Goal: Task Accomplishment & Management: Complete application form

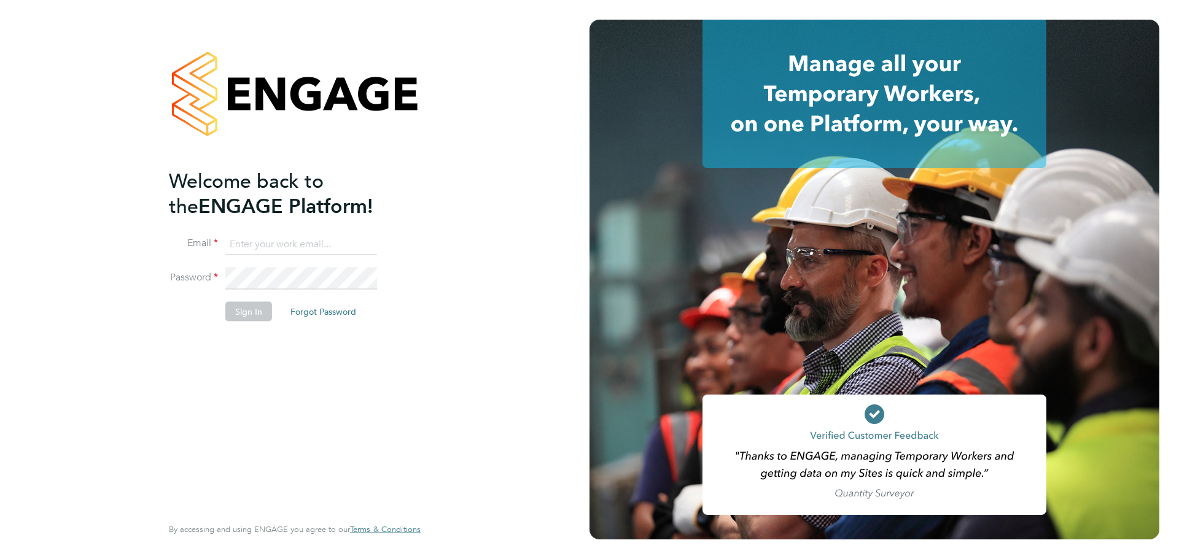
click at [269, 242] on input at bounding box center [301, 244] width 152 height 22
type input "[PERSON_NAME][EMAIL_ADDRESS][PERSON_NAME][DOMAIN_NAME]"
click at [269, 301] on li "Sign In Forgot Password" at bounding box center [288, 317] width 239 height 32
click at [264, 308] on button "Sign In" at bounding box center [248, 311] width 47 height 20
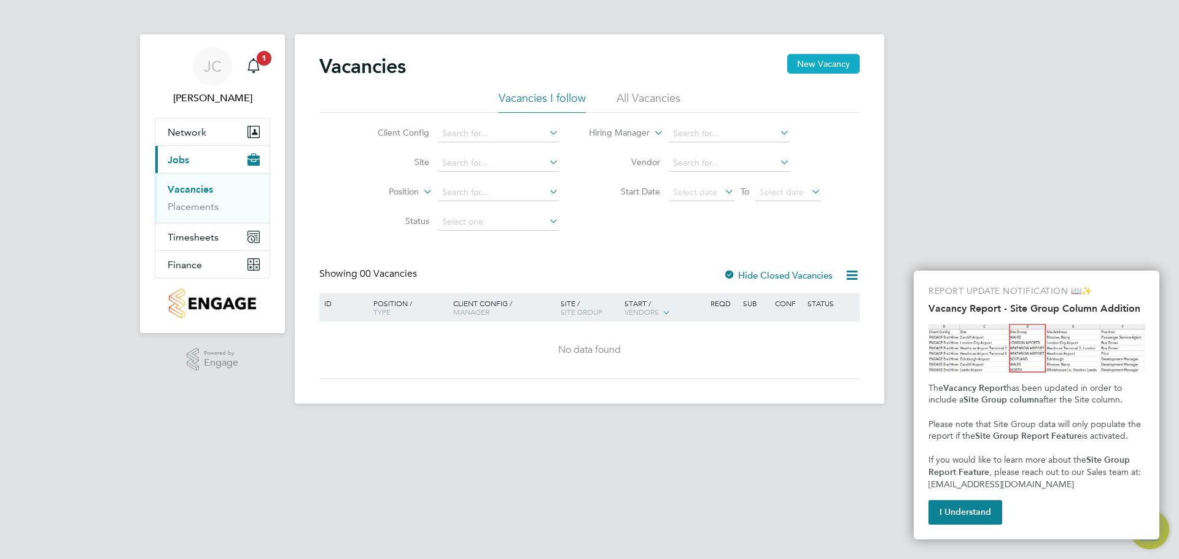
click at [829, 63] on button "New Vacancy" at bounding box center [823, 64] width 72 height 20
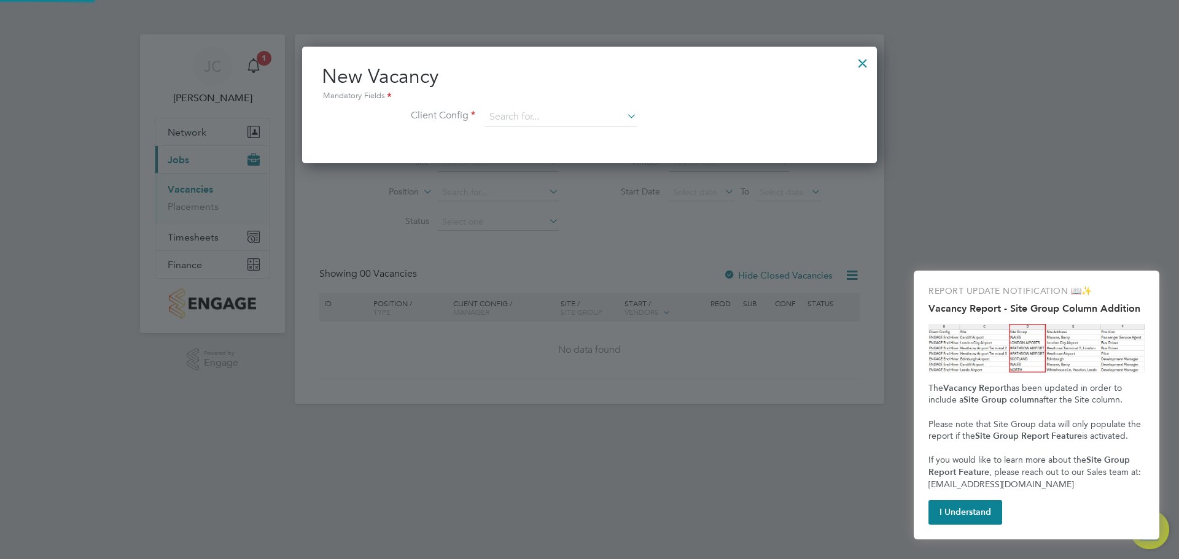
scroll to position [117, 575]
click at [538, 114] on input at bounding box center [561, 117] width 152 height 18
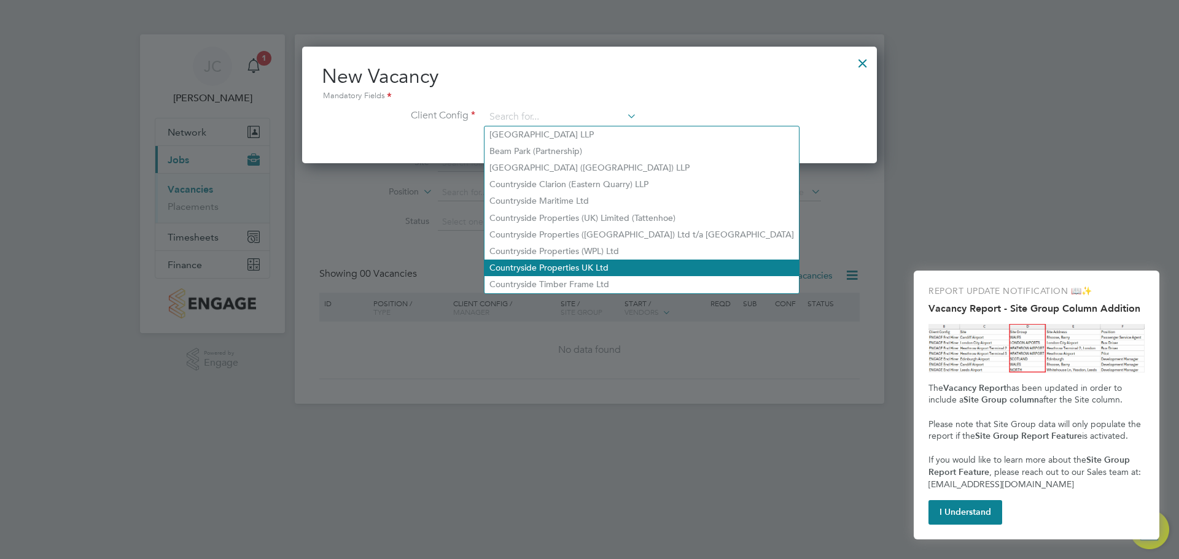
click at [626, 262] on li "Countryside Properties UK Ltd" at bounding box center [641, 268] width 314 height 17
type input "Countryside Properties UK Ltd"
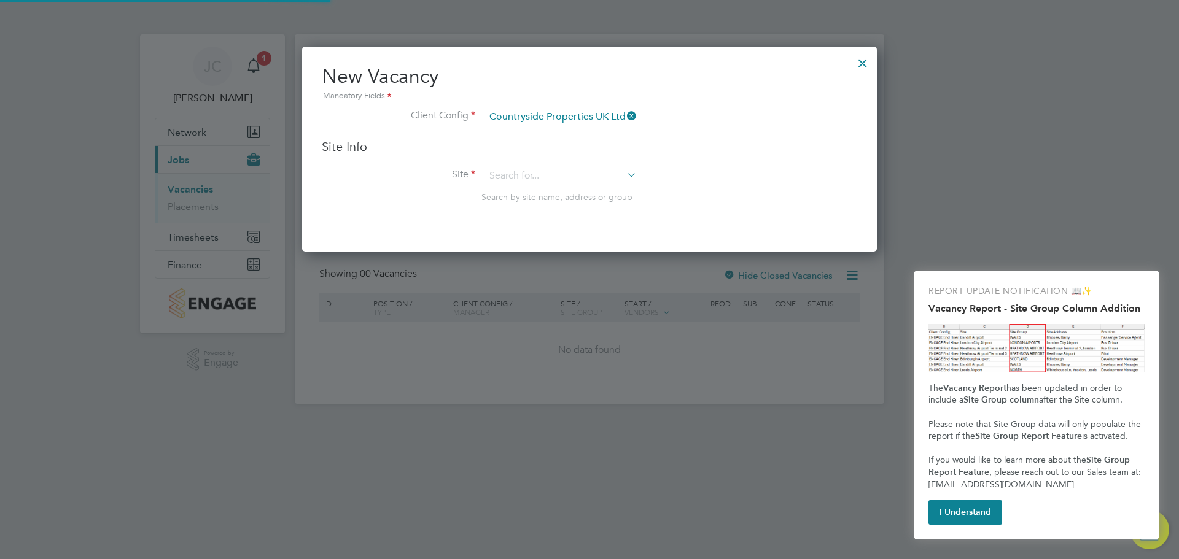
scroll to position [206, 575]
click at [539, 171] on input at bounding box center [561, 176] width 152 height 18
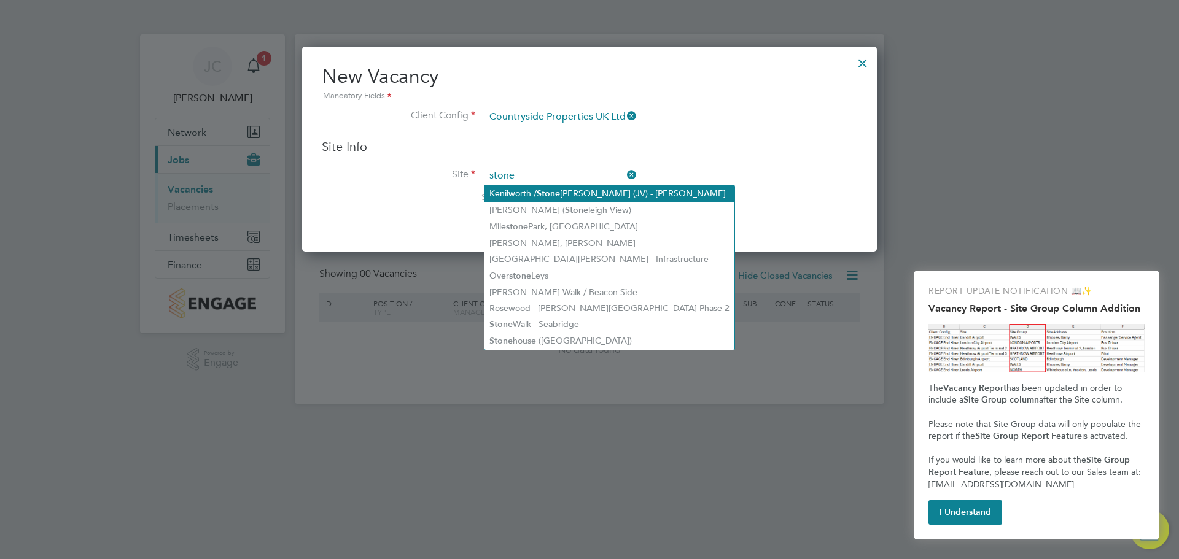
type input "stone"
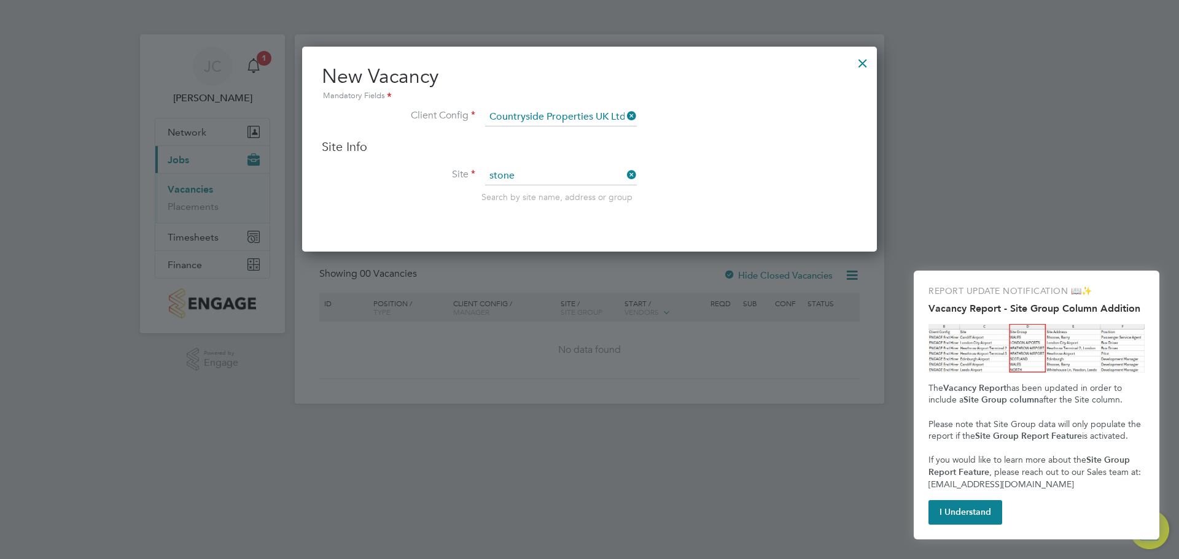
click at [558, 196] on b "Stone" at bounding box center [548, 193] width 23 height 10
click at [543, 171] on input at bounding box center [561, 176] width 152 height 18
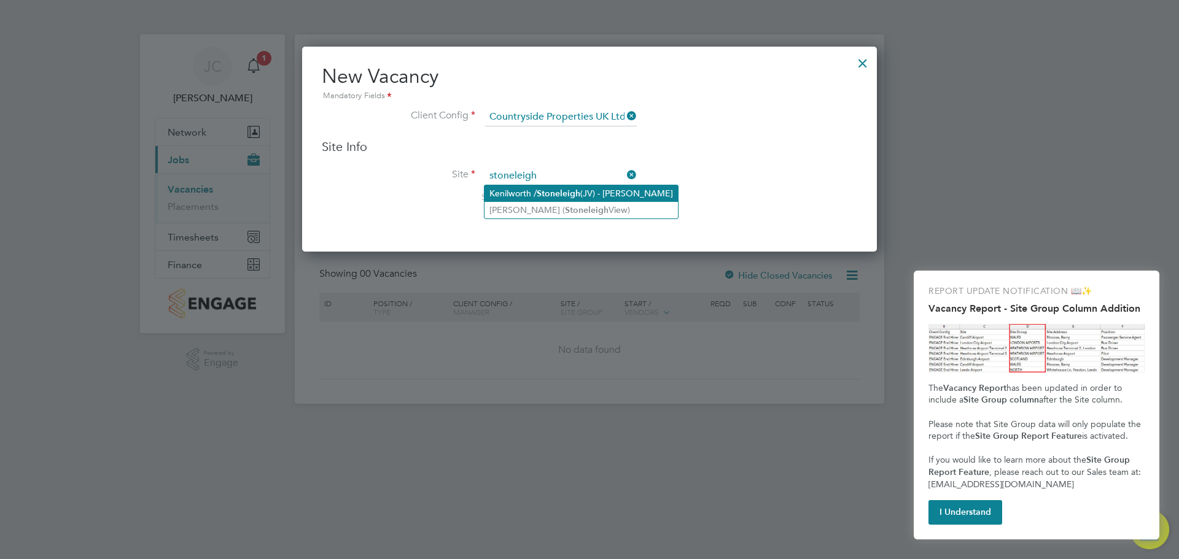
click at [557, 192] on b "Stoneleigh" at bounding box center [559, 193] width 44 height 10
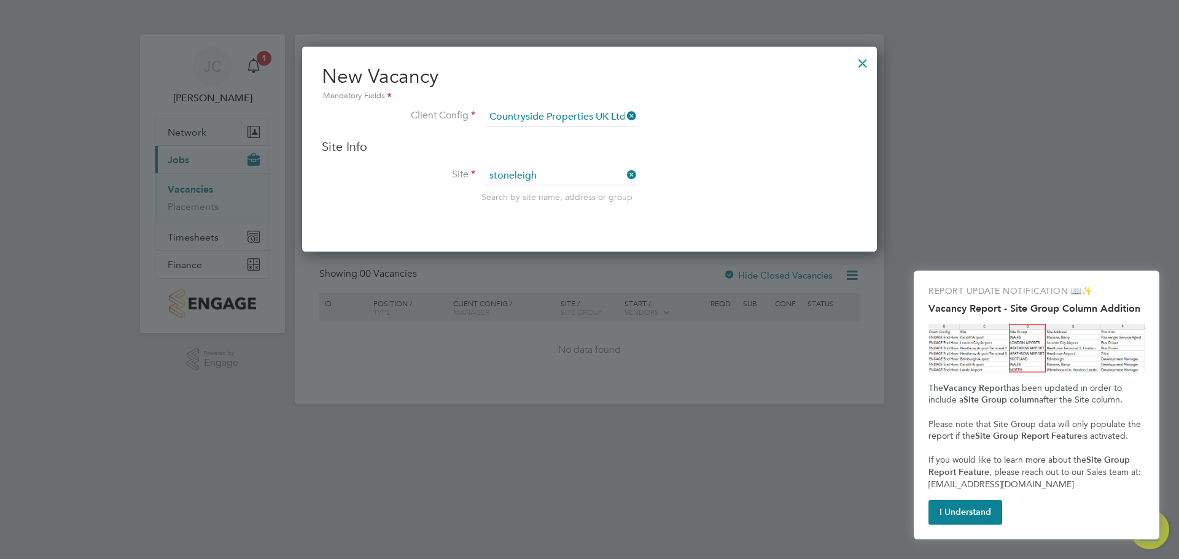
type input "Kenilworth / Stoneleigh (JV) - Linden"
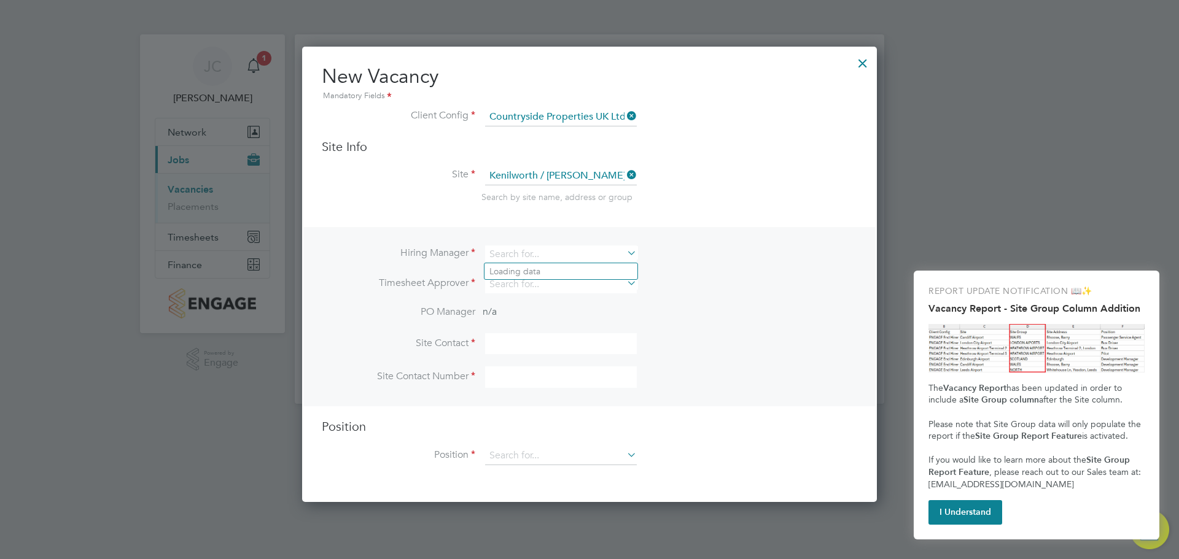
scroll to position [457, 575]
drag, startPoint x: 582, startPoint y: 254, endPoint x: 305, endPoint y: 214, distance: 279.7
click at [316, 214] on div "New Vacancy Mandatory Fields Client Config Countryside Properties UK Ltd Site I…" at bounding box center [589, 274] width 575 height 455
click at [524, 287] on li "Jayne Cadman" at bounding box center [560, 288] width 153 height 17
type input "Jayne Cadman"
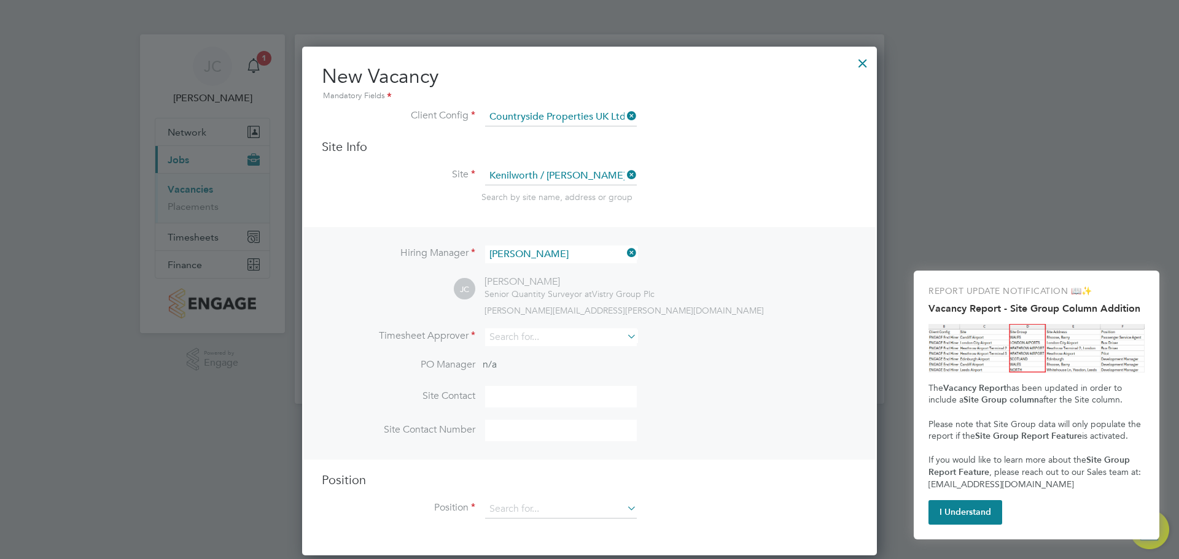
scroll to position [510, 575]
click at [537, 338] on input at bounding box center [561, 337] width 152 height 18
click at [535, 373] on li "Jayne Cadman" at bounding box center [560, 371] width 153 height 17
type input "Jayne Cadman"
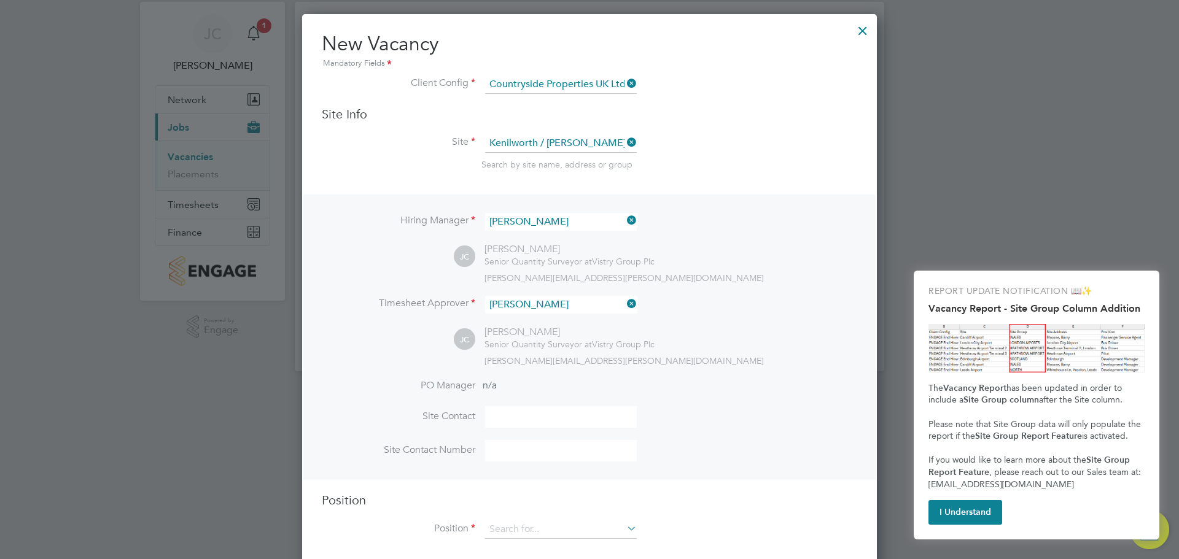
scroll to position [50, 0]
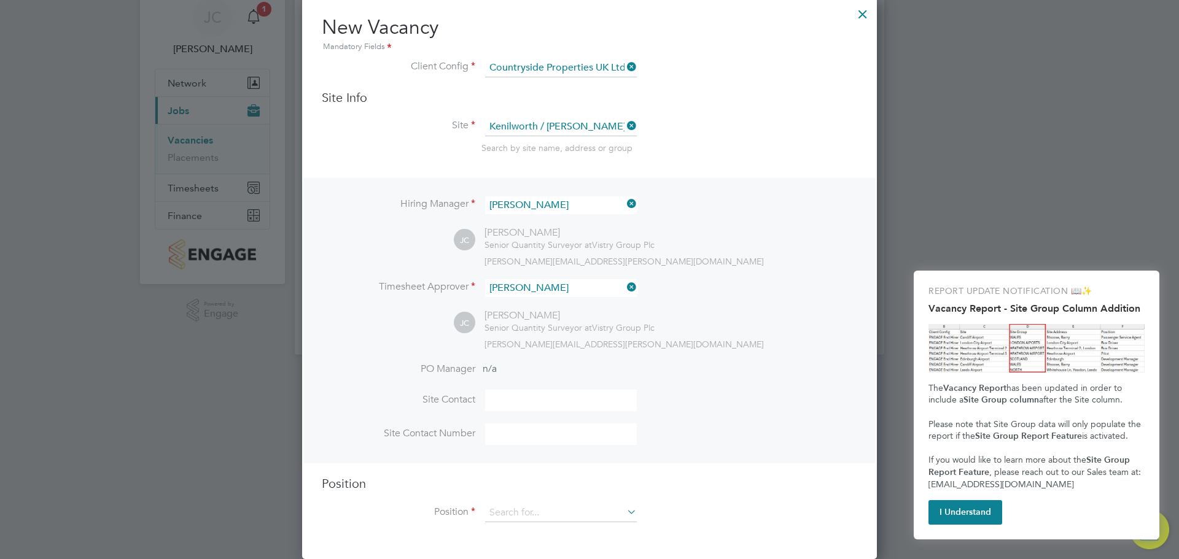
click at [542, 396] on input at bounding box center [561, 400] width 152 height 21
type input "Jayne Cadman"
click at [515, 436] on input at bounding box center [561, 434] width 152 height 21
type input "07811986595"
click at [544, 508] on input at bounding box center [561, 513] width 152 height 18
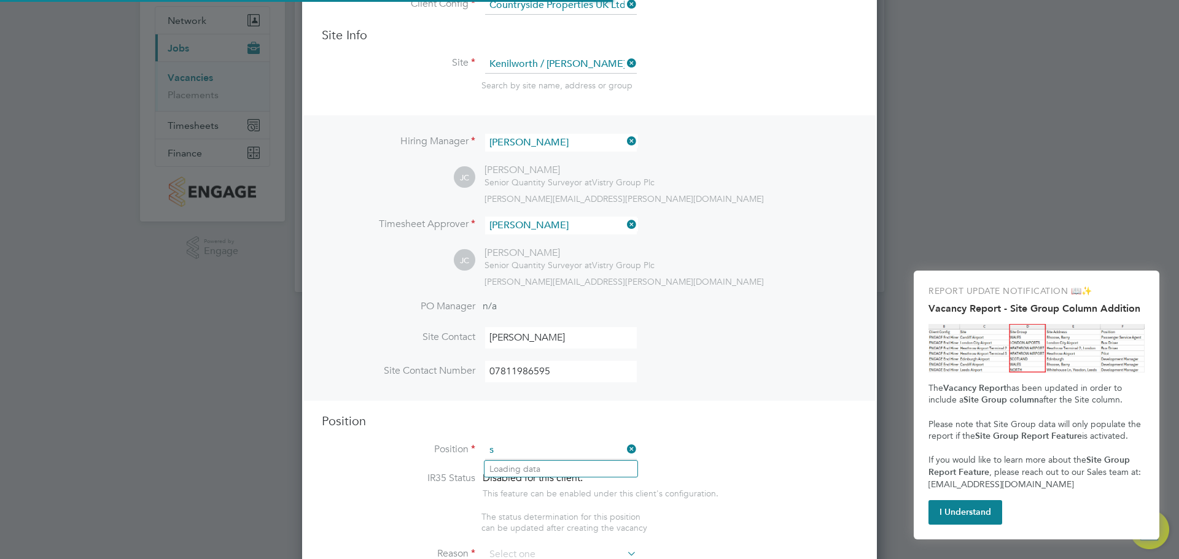
scroll to position [1764, 575]
click at [505, 495] on li "Site Manager" at bounding box center [560, 502] width 153 height 17
type input "Site Manager"
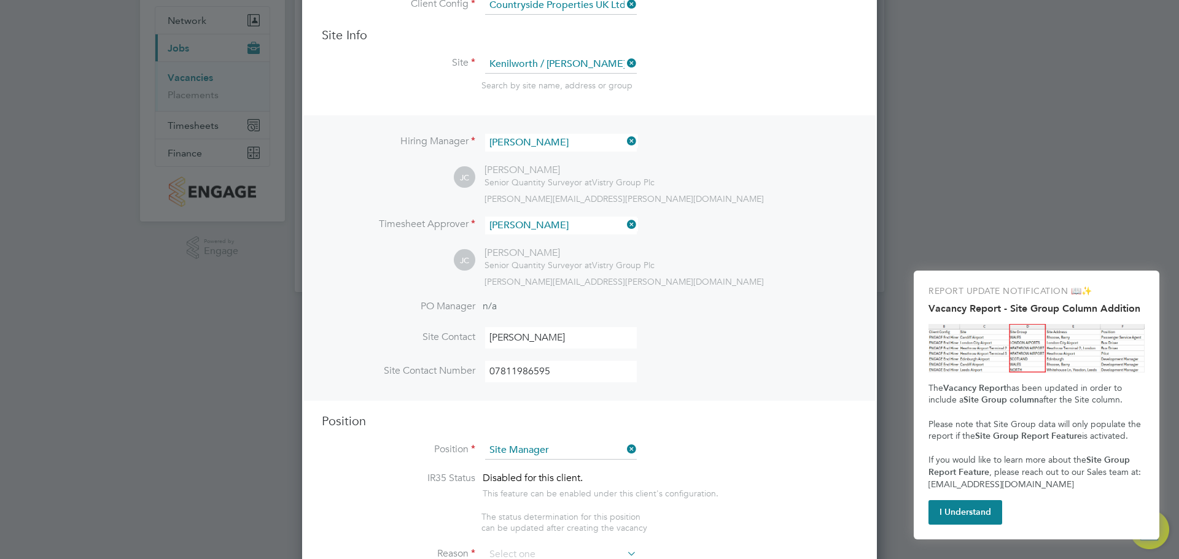
type textarea "• Ensures that works are carried out in accordance with the contract informatio…"
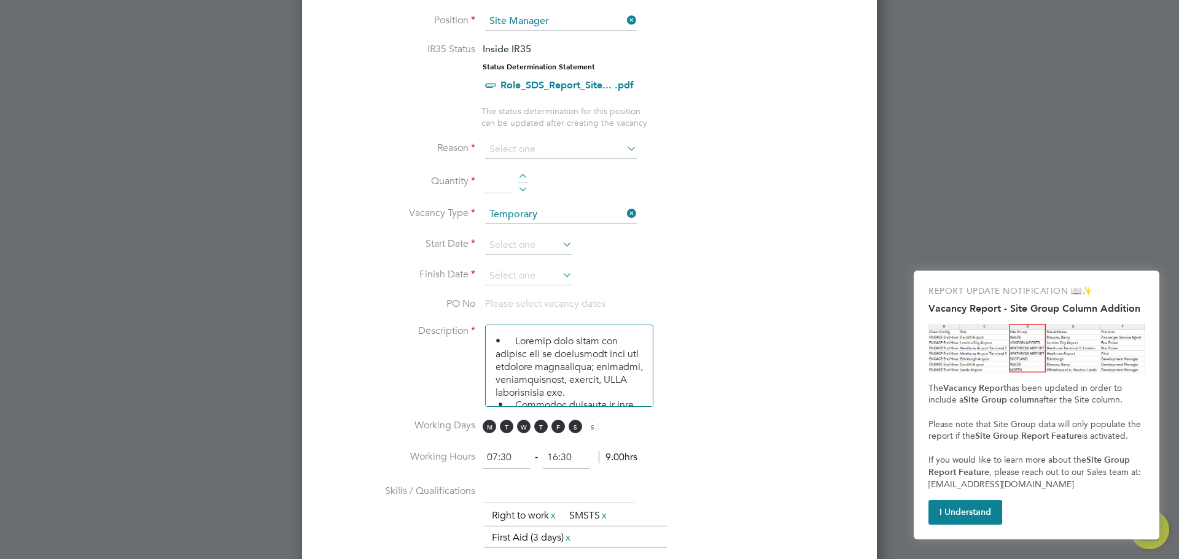
scroll to position [541, 0]
click at [524, 179] on div at bounding box center [522, 177] width 10 height 9
type input "1"
click at [542, 149] on input at bounding box center [561, 149] width 152 height 18
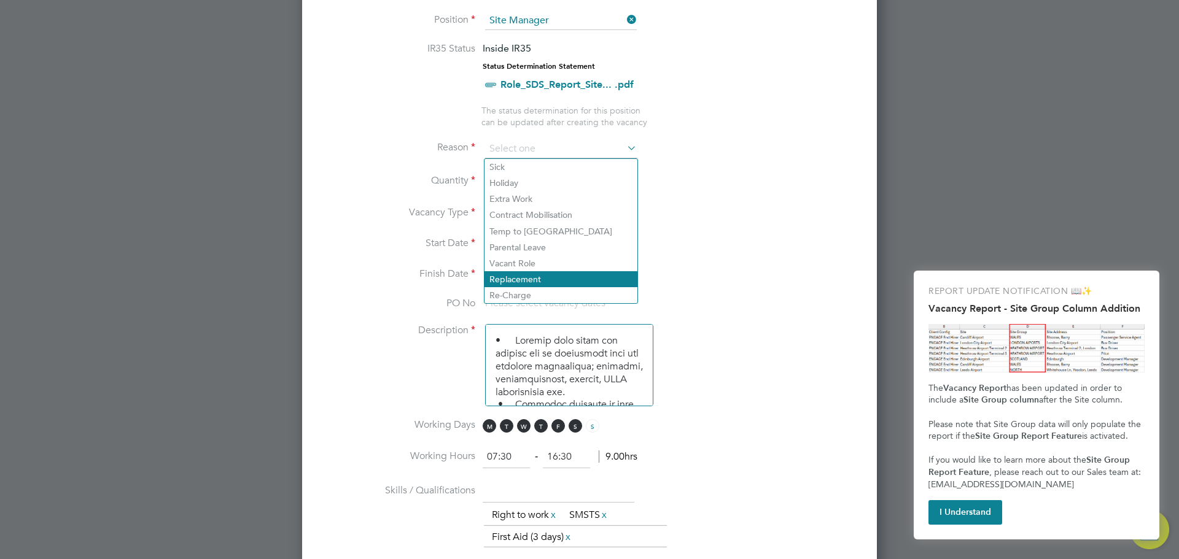
click at [514, 276] on li "Replacement" at bounding box center [560, 279] width 153 height 16
type input "Replacement"
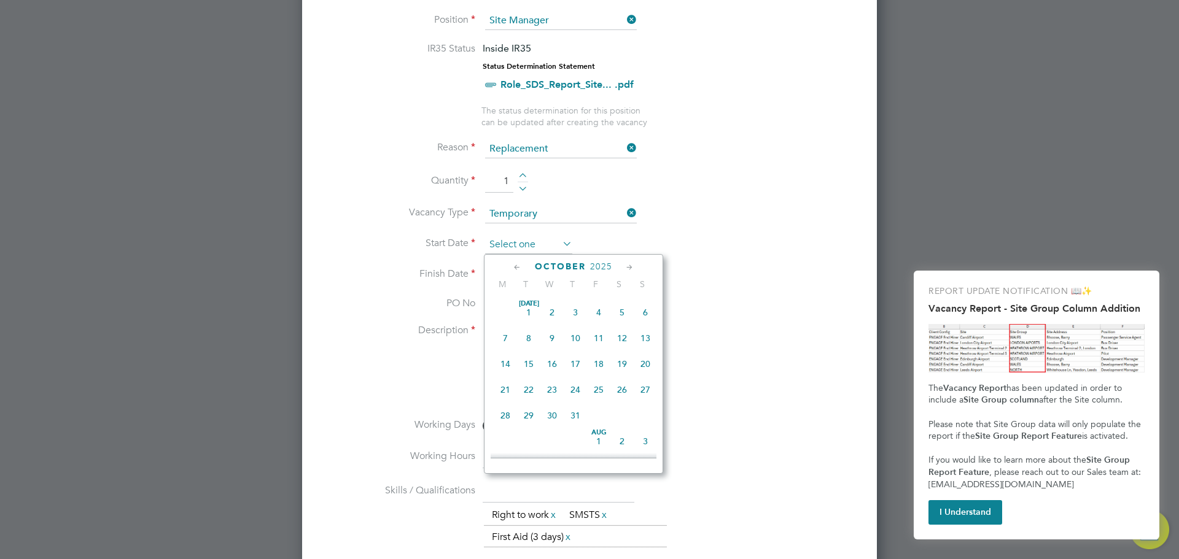
click at [533, 242] on input at bounding box center [528, 245] width 87 height 18
click at [509, 341] on span "29" at bounding box center [505, 328] width 23 height 23
type input "29 Sep 2025"
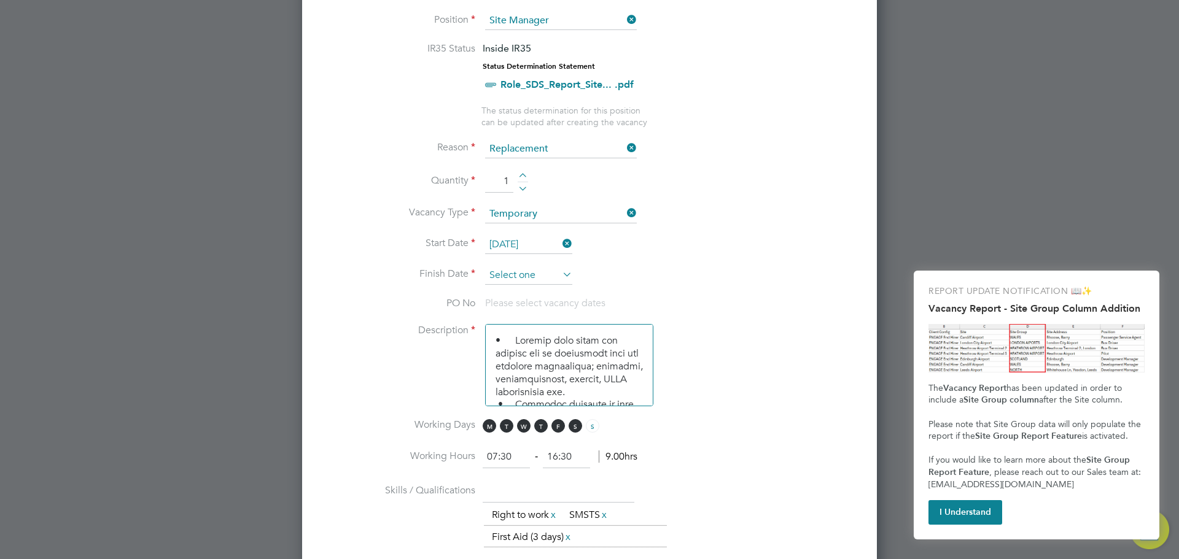
click at [556, 268] on input at bounding box center [528, 275] width 87 height 18
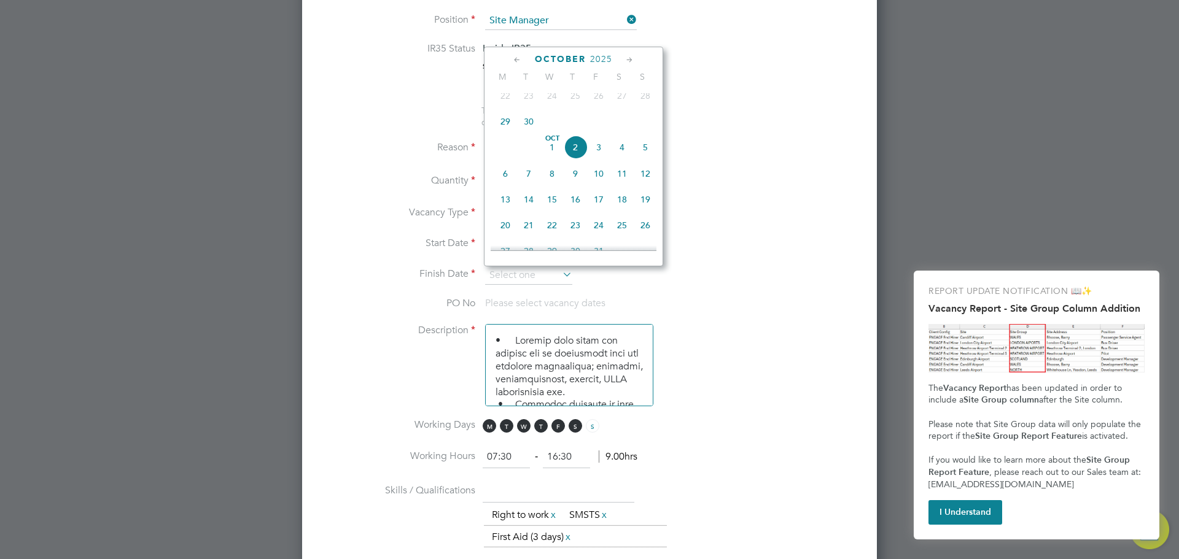
click at [631, 56] on icon at bounding box center [630, 60] width 12 height 14
click at [549, 204] on span "31" at bounding box center [551, 192] width 23 height 23
type input "31 Dec 2025"
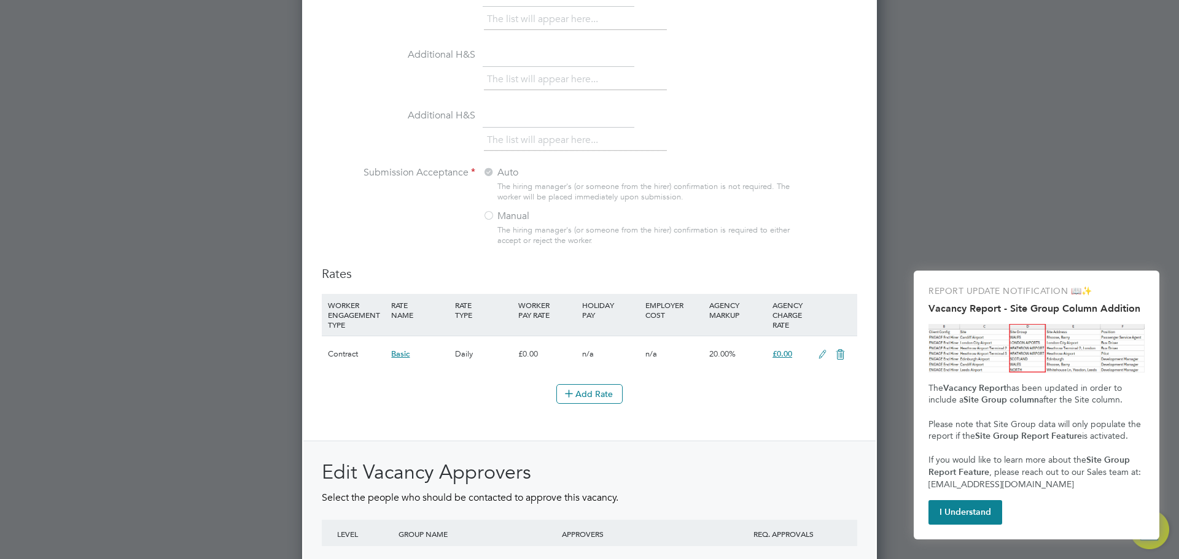
scroll to position [1339, 0]
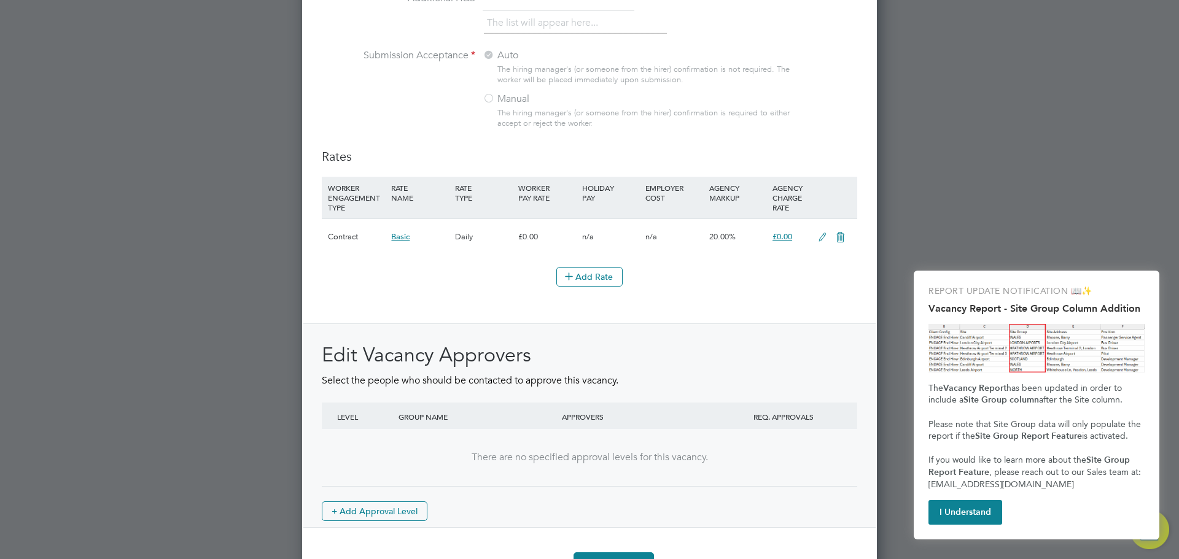
click at [782, 238] on span "£0.00" at bounding box center [782, 236] width 20 height 10
click at [413, 298] on li "Add Rate" at bounding box center [589, 283] width 535 height 32
click at [597, 280] on button "Add Rate" at bounding box center [589, 277] width 66 height 20
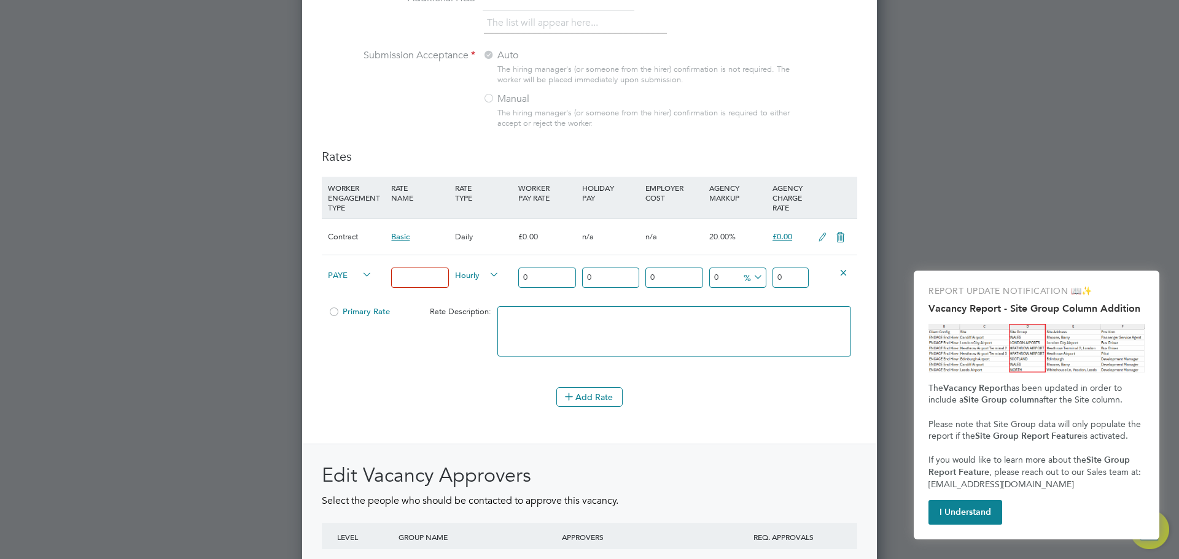
click at [487, 277] on icon at bounding box center [487, 274] width 0 height 17
click at [476, 307] on li "DAILY" at bounding box center [476, 303] width 53 height 15
click at [412, 279] on input at bounding box center [419, 278] width 57 height 20
click at [426, 324] on div "Primary Rate Rate Description:" at bounding box center [589, 337] width 535 height 75
click at [413, 279] on input "300" at bounding box center [419, 278] width 57 height 20
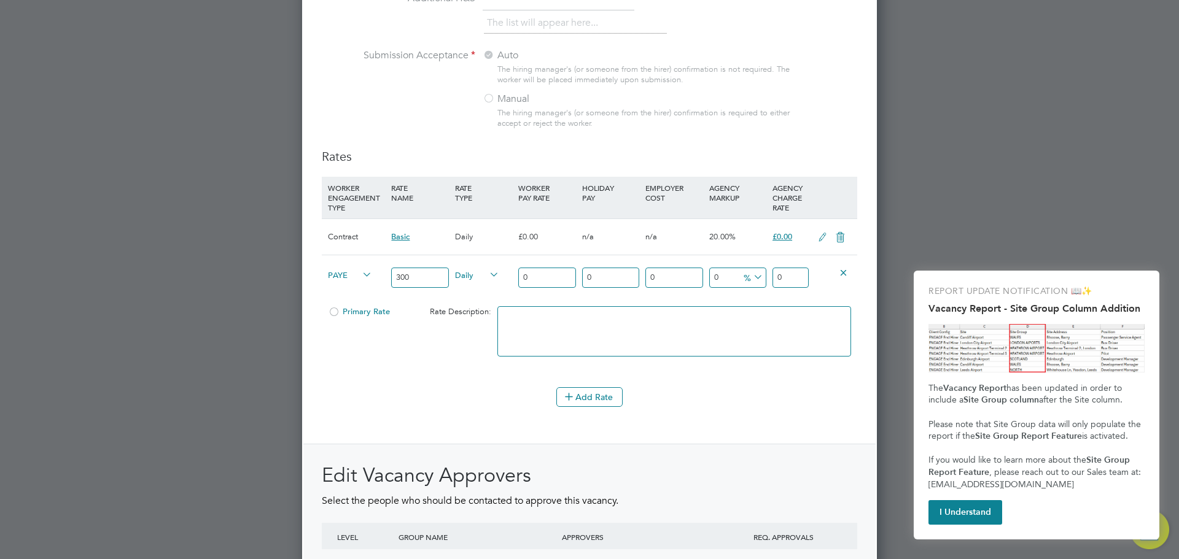
drag, startPoint x: 417, startPoint y: 276, endPoint x: 360, endPoint y: 266, distance: 58.4
click at [360, 266] on div "PAYE 300 Daily 0 0 n/a 0 n/a 0 0 % 0" at bounding box center [589, 277] width 535 height 45
type input "260"
click at [449, 385] on li "WORKER ENGAGEMENT TYPE RATE NAME RATE TYPE WORKER PAY RATE HOLIDAY PAY EMPLOYER…" at bounding box center [589, 282] width 535 height 211
click at [773, 279] on input "0" at bounding box center [790, 278] width 36 height 20
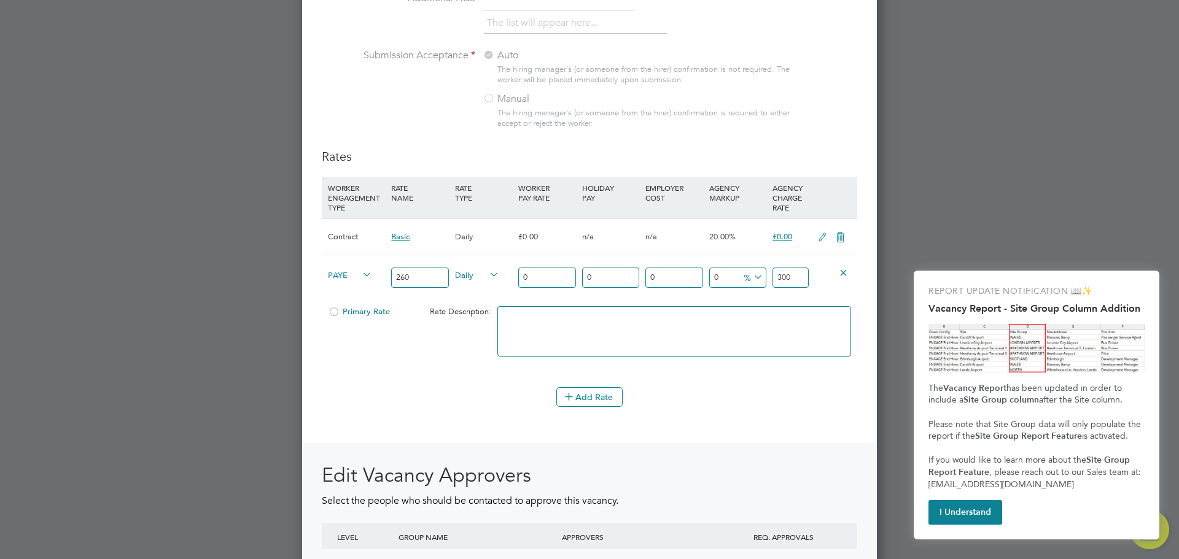
type input "300"
click at [390, 375] on div "Primary Rate Rate Description:" at bounding box center [589, 337] width 535 height 75
click at [595, 400] on button "Add Rate" at bounding box center [589, 397] width 66 height 20
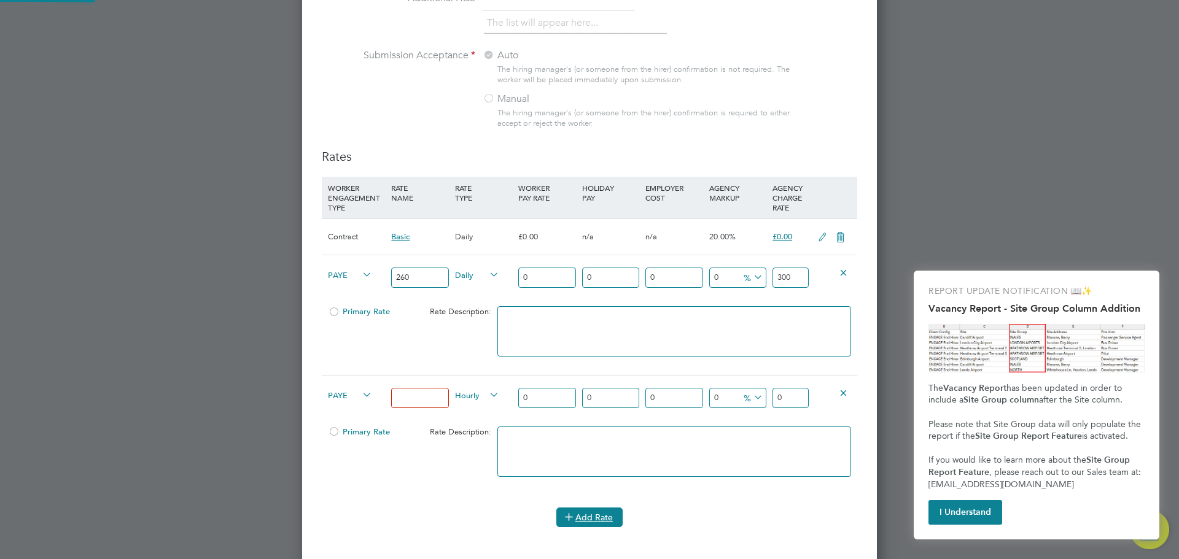
scroll to position [2131, 575]
click at [333, 312] on div at bounding box center [334, 315] width 12 height 9
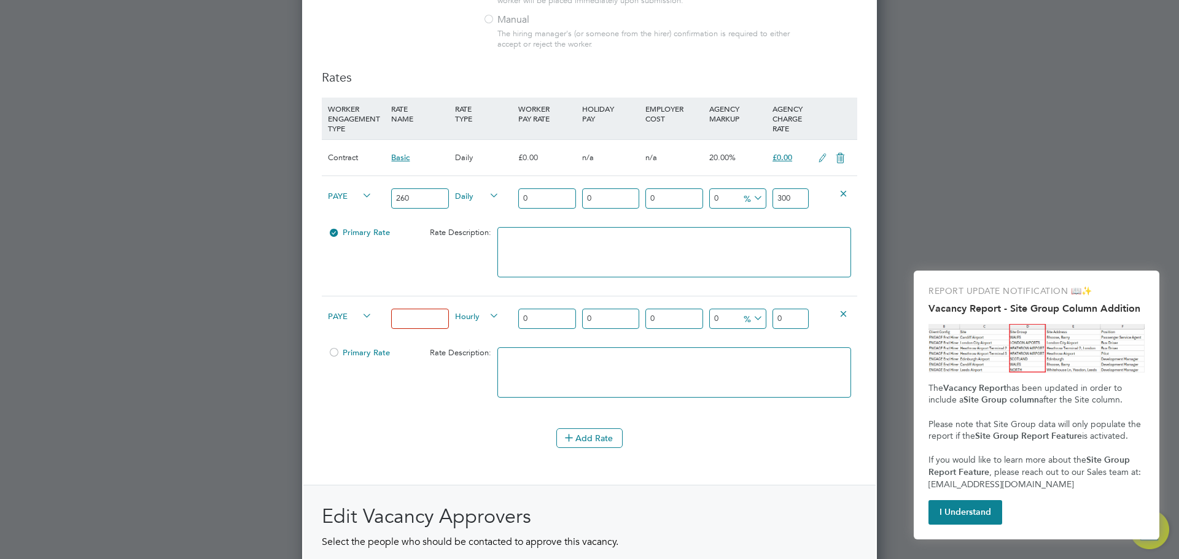
scroll to position [1524, 0]
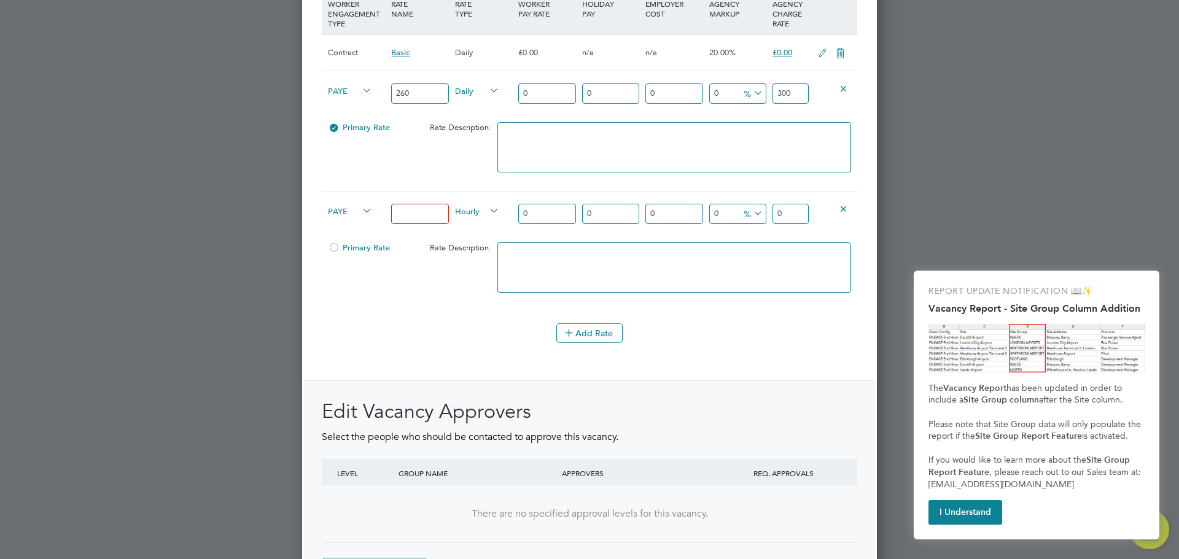
click at [841, 207] on icon at bounding box center [843, 208] width 9 height 9
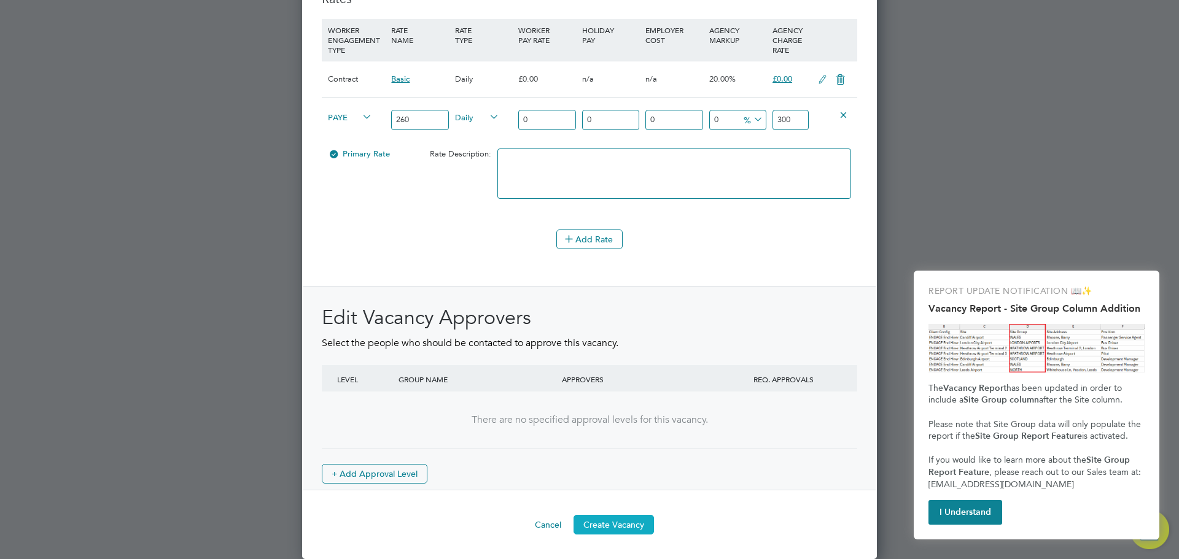
click at [618, 530] on button "Create Vacancy" at bounding box center [613, 525] width 80 height 20
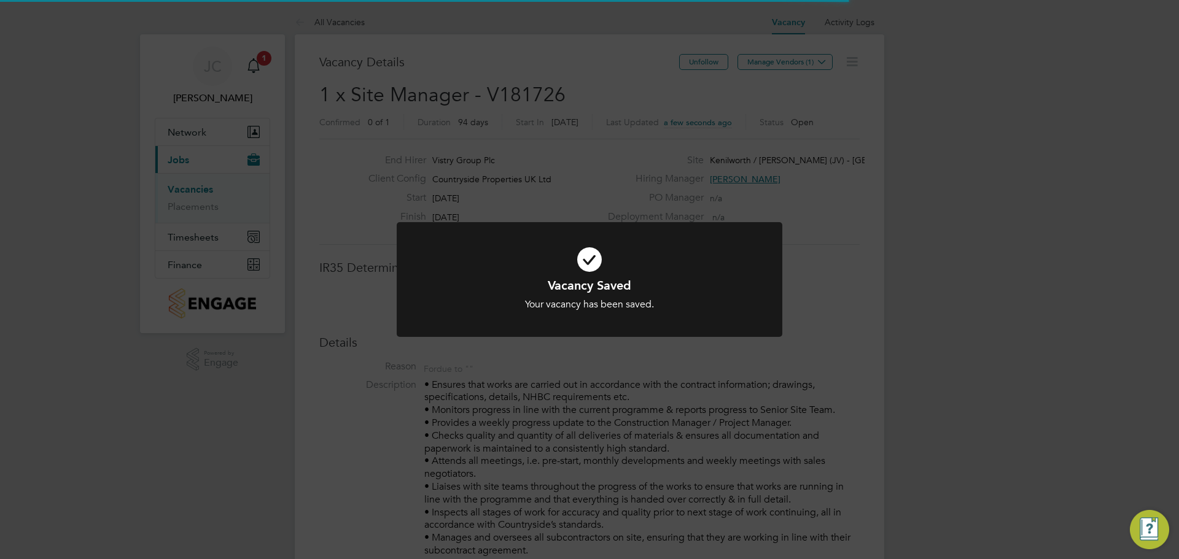
scroll to position [36, 86]
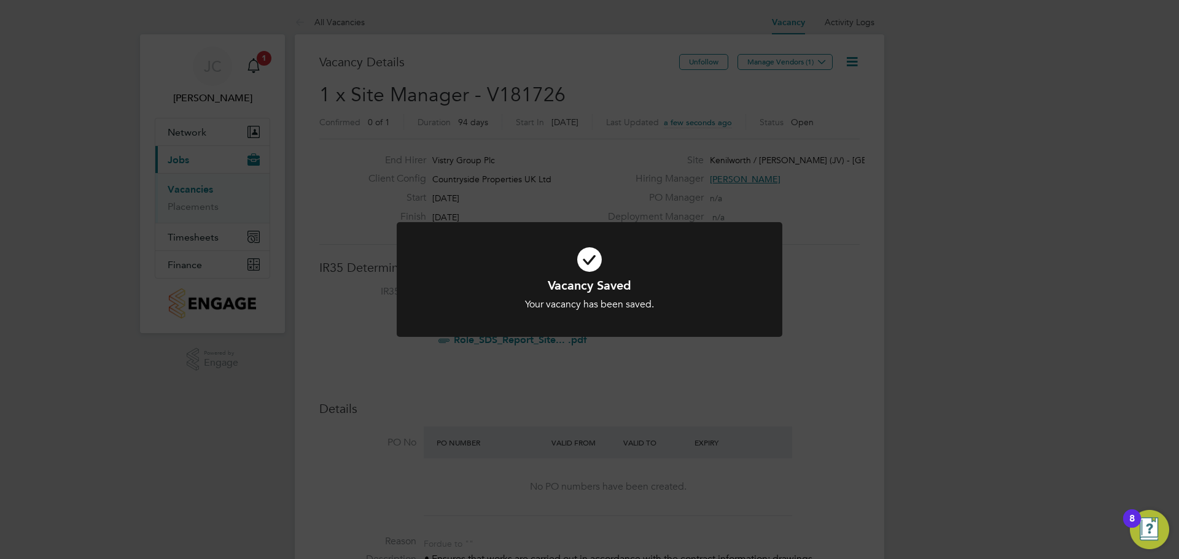
click at [704, 60] on div "Vacancy Saved Your vacancy has been saved. Cancel Okay" at bounding box center [589, 279] width 1179 height 559
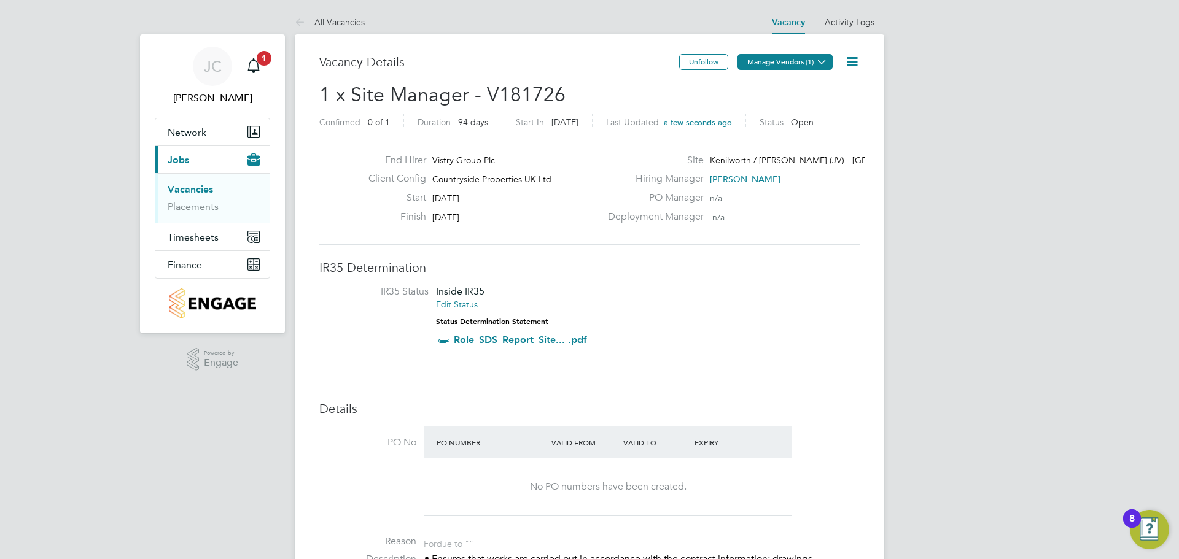
click at [760, 63] on button "Manage Vendors (1)" at bounding box center [784, 62] width 95 height 16
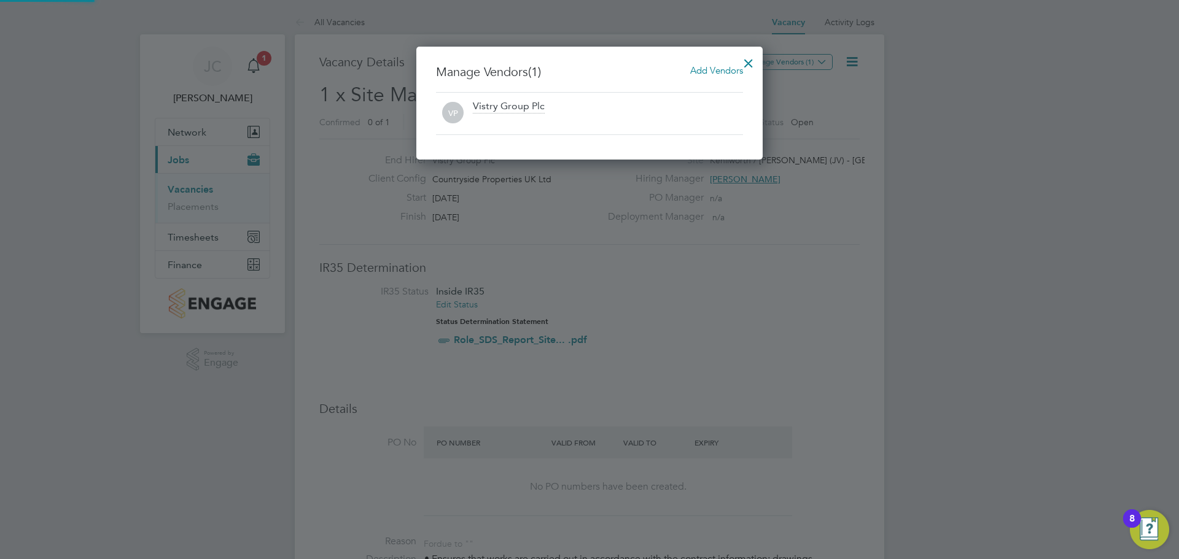
scroll to position [6, 6]
click at [713, 66] on span "Add Vendors" at bounding box center [716, 70] width 53 height 12
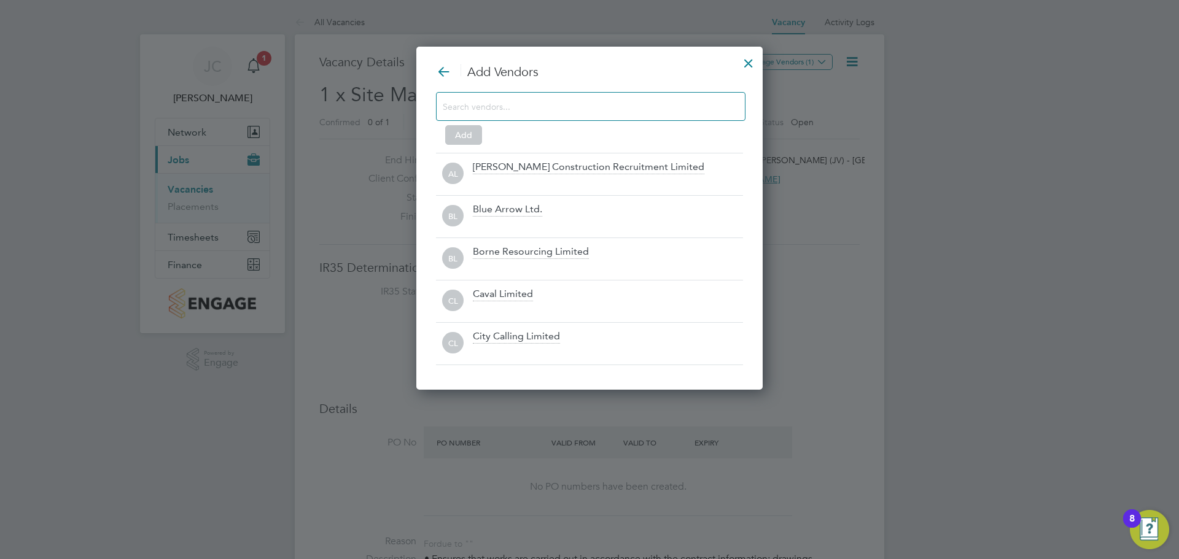
click at [465, 111] on input at bounding box center [581, 106] width 276 height 16
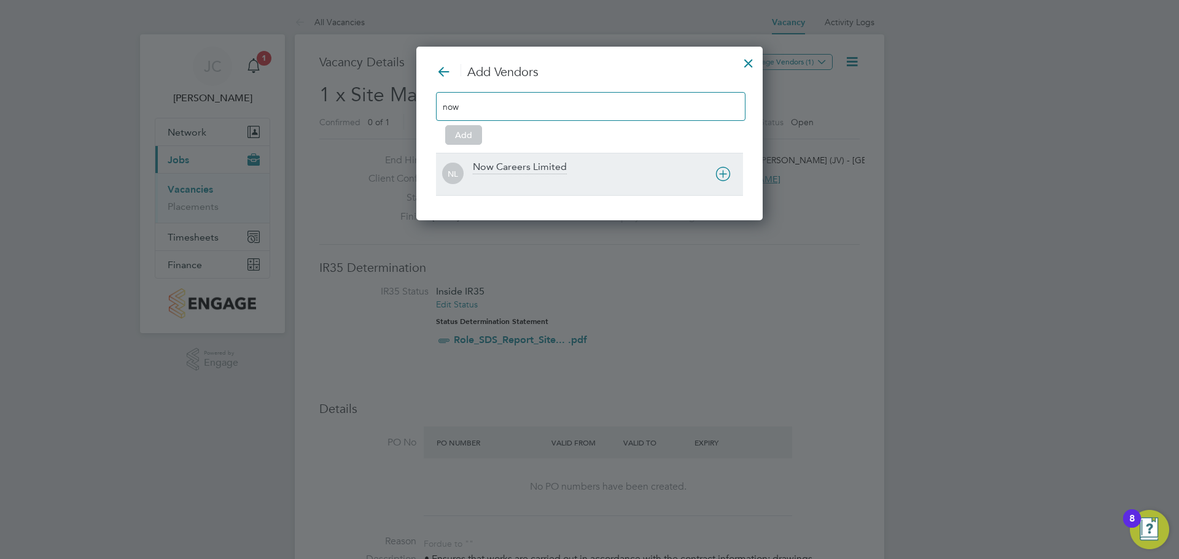
type input "now"
click at [544, 161] on div "Now Careers Limited" at bounding box center [520, 168] width 94 height 14
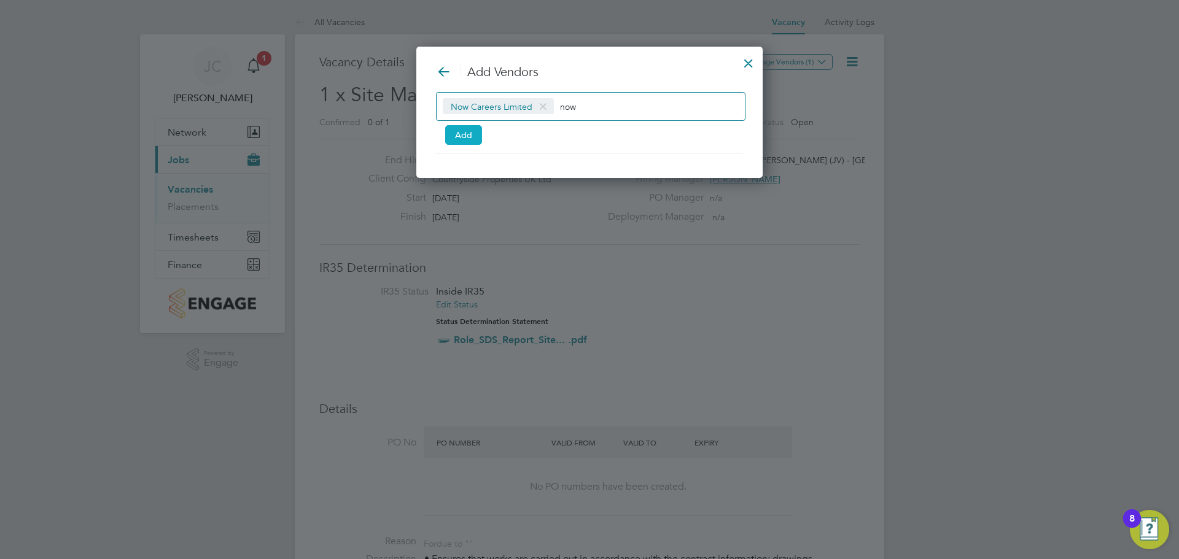
click at [465, 131] on button "Add" at bounding box center [463, 135] width 37 height 20
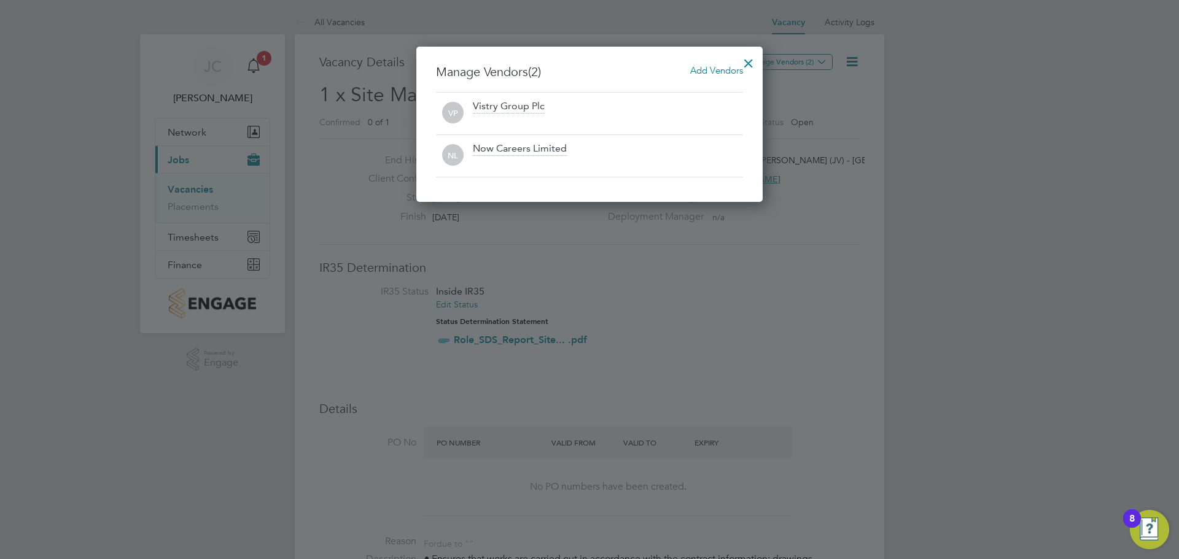
click at [749, 61] on div at bounding box center [748, 60] width 22 height 22
